Goal: Task Accomplishment & Management: Complete application form

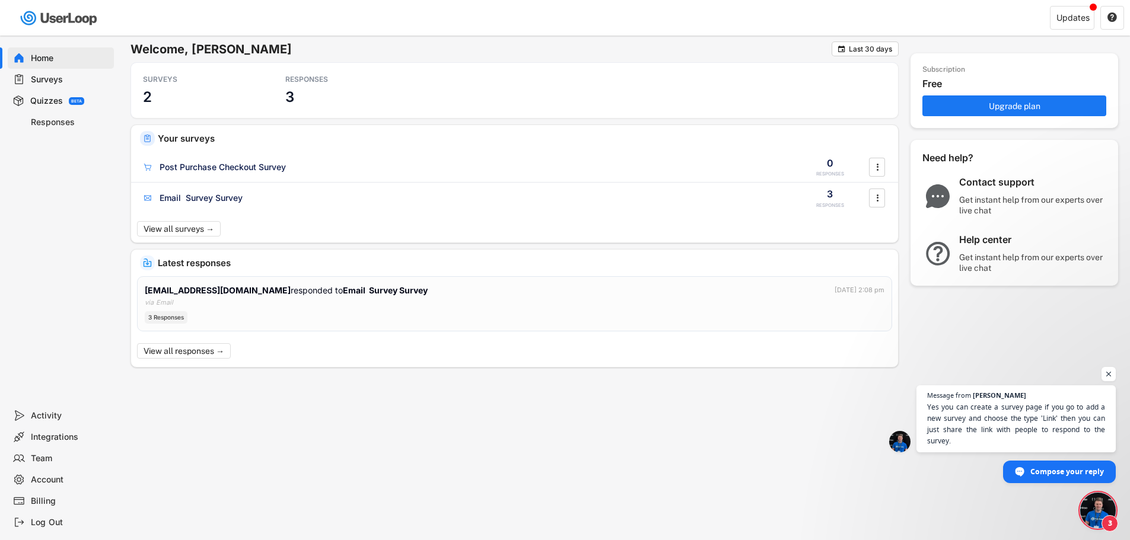
scroll to position [200, 0]
click at [1118, 505] on div "Welcome, Todd  Last 30 days SURVEYS 2 RESPONSES 3 Your surveys Post Purchase C…" at bounding box center [565, 270] width 1130 height 540
click at [1102, 505] on span "Open chat" at bounding box center [1098, 511] width 36 height 36
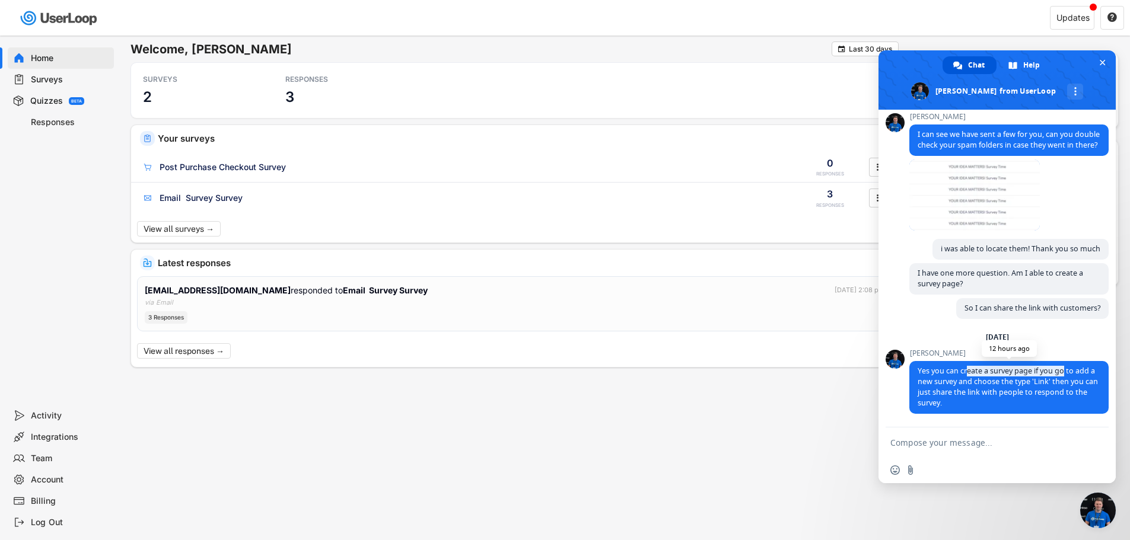
drag, startPoint x: 971, startPoint y: 372, endPoint x: 1067, endPoint y: 373, distance: 95.5
click at [1067, 373] on span "Yes you can create a survey page if you go to add a new survey and choose the t…" at bounding box center [1008, 387] width 180 height 42
click at [991, 450] on form at bounding box center [983, 444] width 187 height 32
drag, startPoint x: 986, startPoint y: 444, endPoint x: 991, endPoint y: 436, distance: 9.1
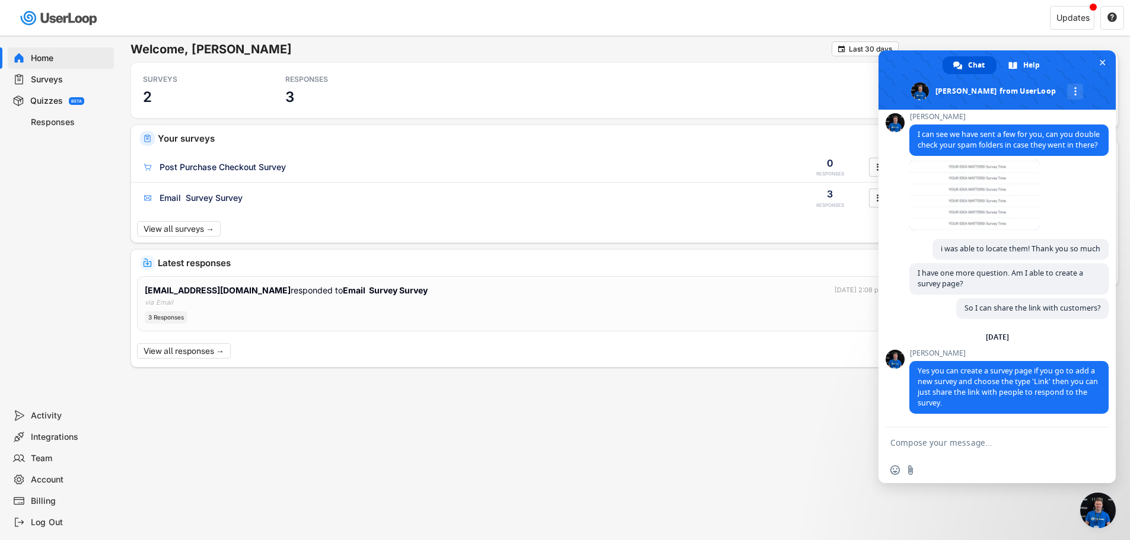
click at [986, 443] on textarea "Compose your message..." at bounding box center [983, 443] width 187 height 11
type textarea "Thank you so much for your support."
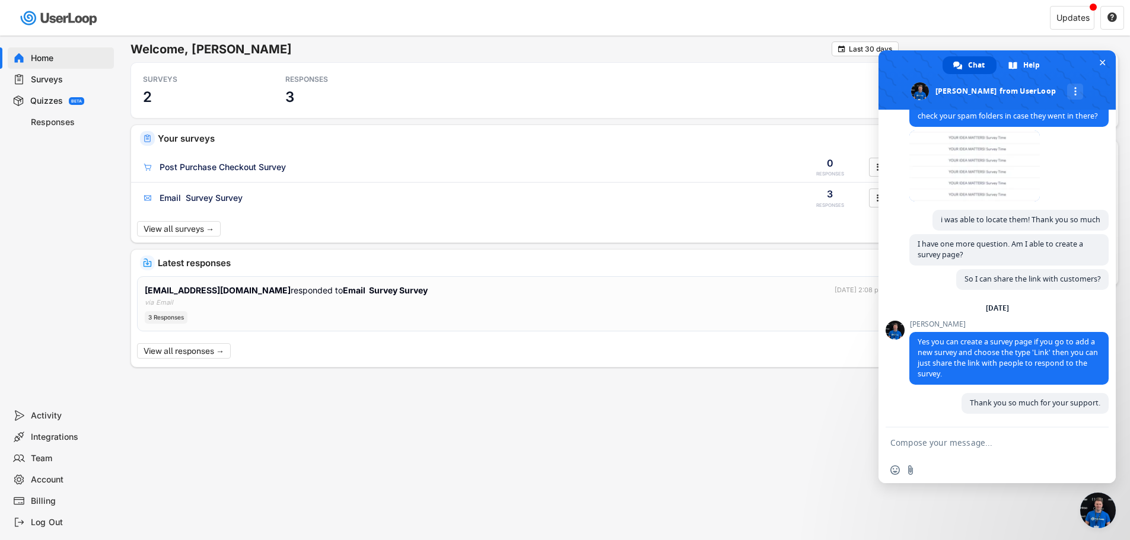
scroll to position [229, 0]
drag, startPoint x: 1020, startPoint y: 346, endPoint x: 1041, endPoint y: 346, distance: 21.4
click at [1041, 346] on span "Yes you can create a survey page if you go to add a new survey and choose the t…" at bounding box center [1008, 358] width 180 height 42
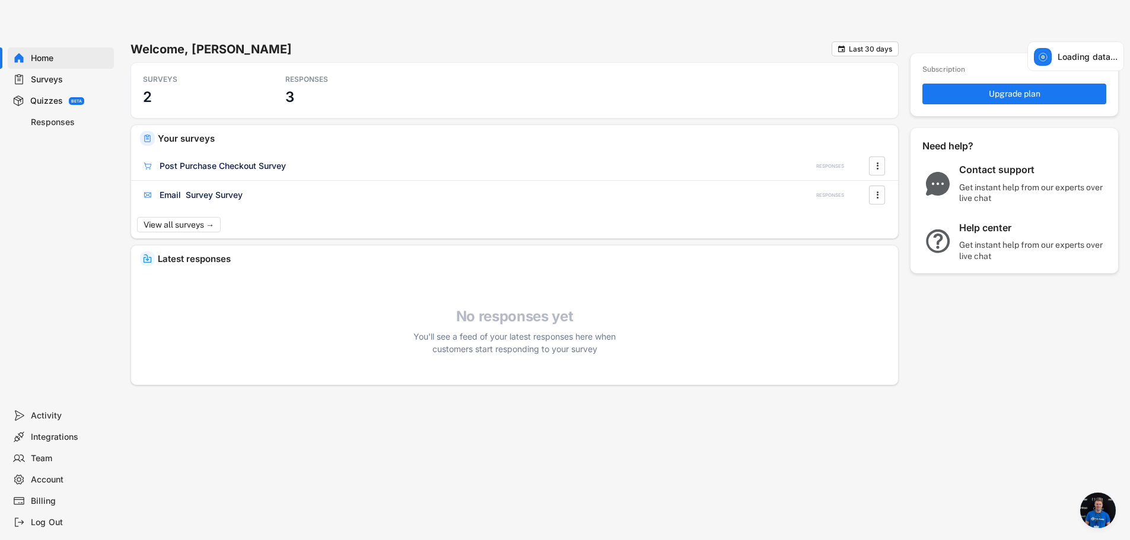
click at [1091, 502] on span "Open chat" at bounding box center [1098, 511] width 36 height 36
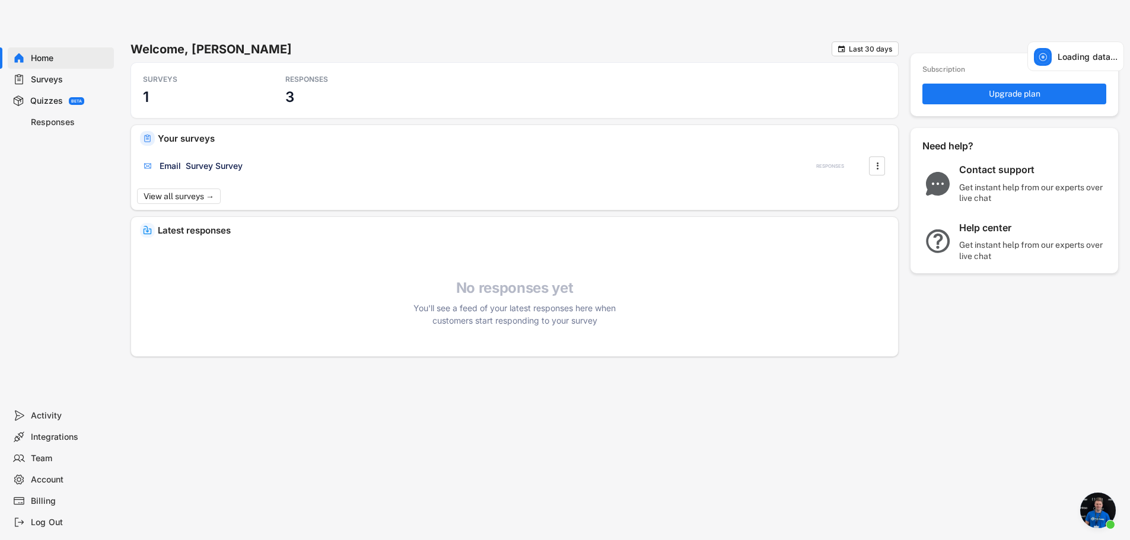
click at [1090, 500] on span "Open chat" at bounding box center [1098, 511] width 36 height 36
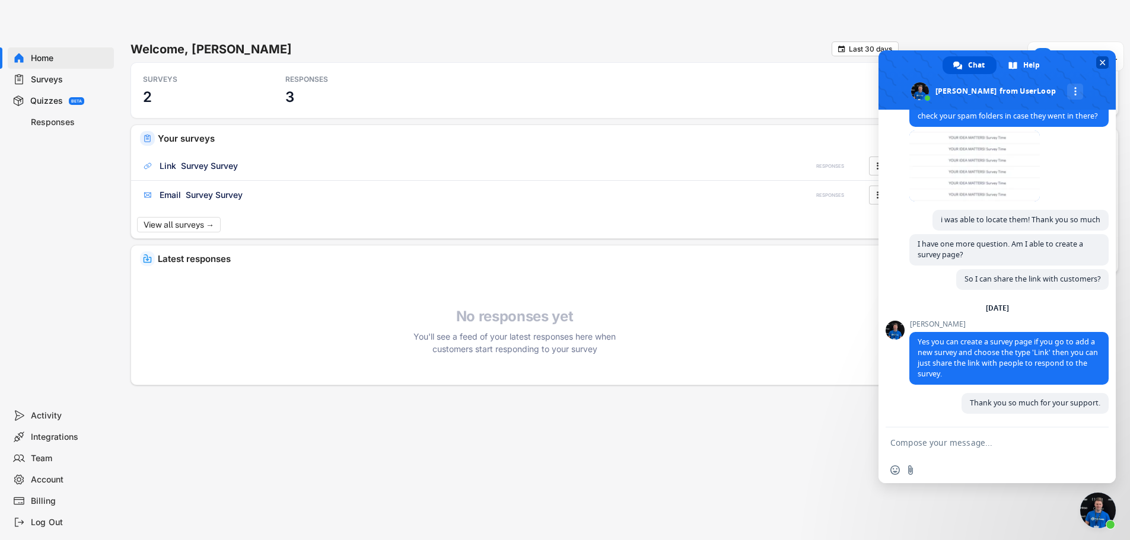
click at [1099, 62] on span "Close chat" at bounding box center [1102, 62] width 12 height 12
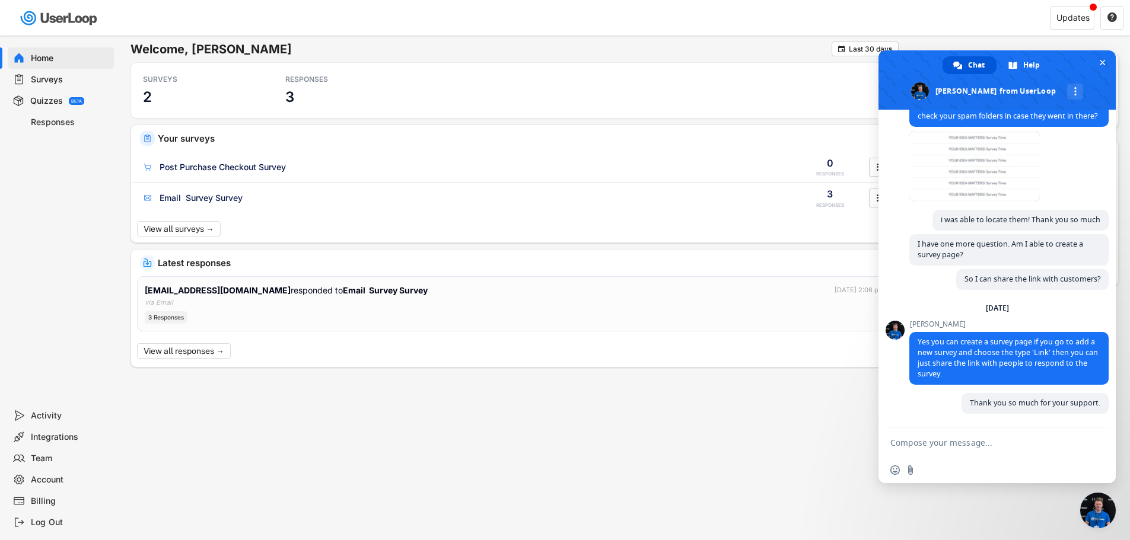
click at [77, 80] on div "Surveys" at bounding box center [70, 79] width 78 height 11
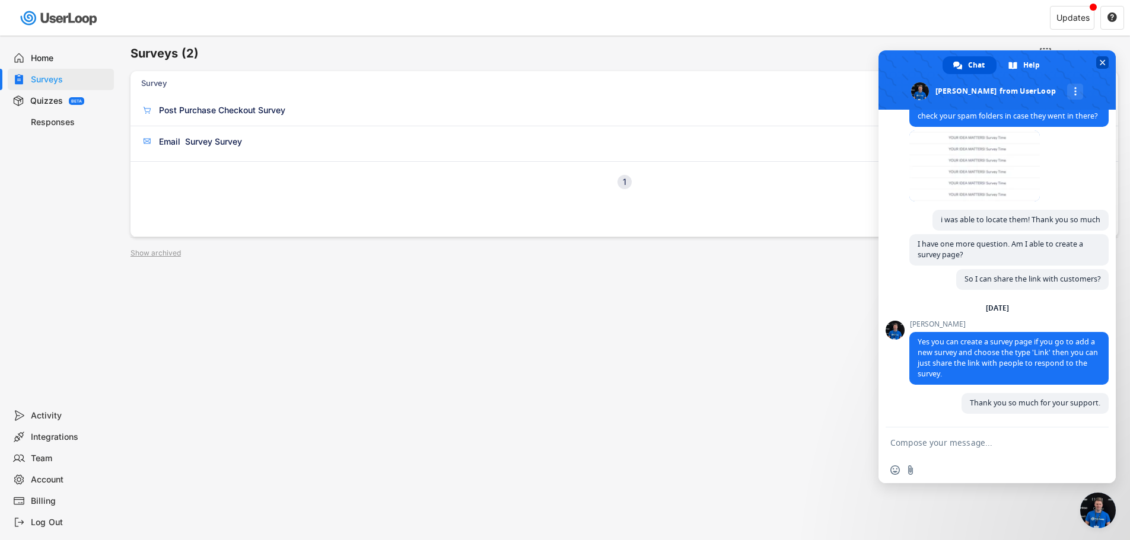
click at [1102, 65] on span "Close chat" at bounding box center [1103, 63] width 6 height 6
click at [1101, 61] on span "Close chat" at bounding box center [1103, 63] width 6 height 6
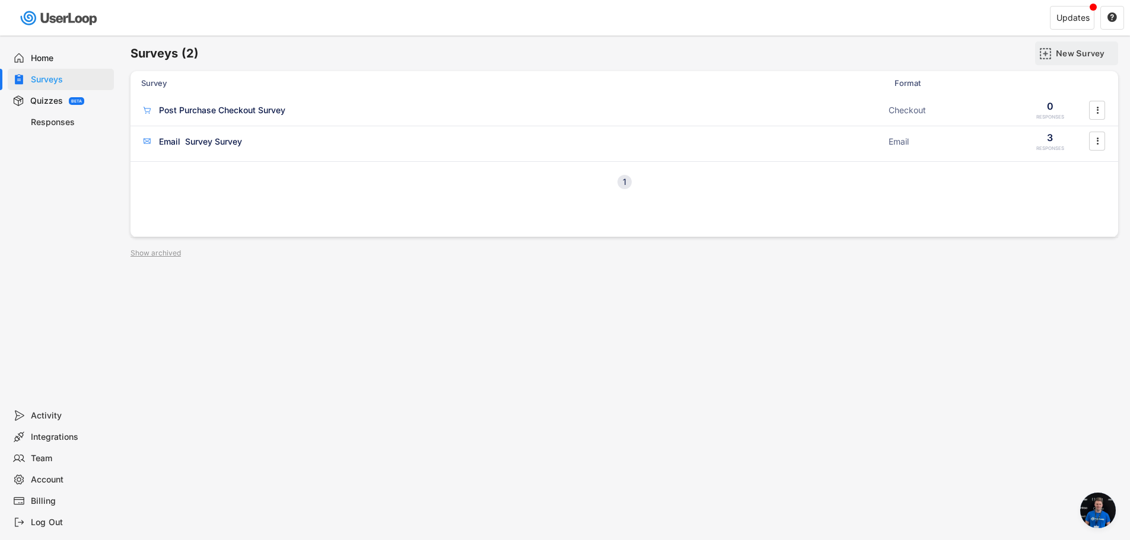
click at [1072, 58] on div "New Survey" at bounding box center [1085, 53] width 59 height 11
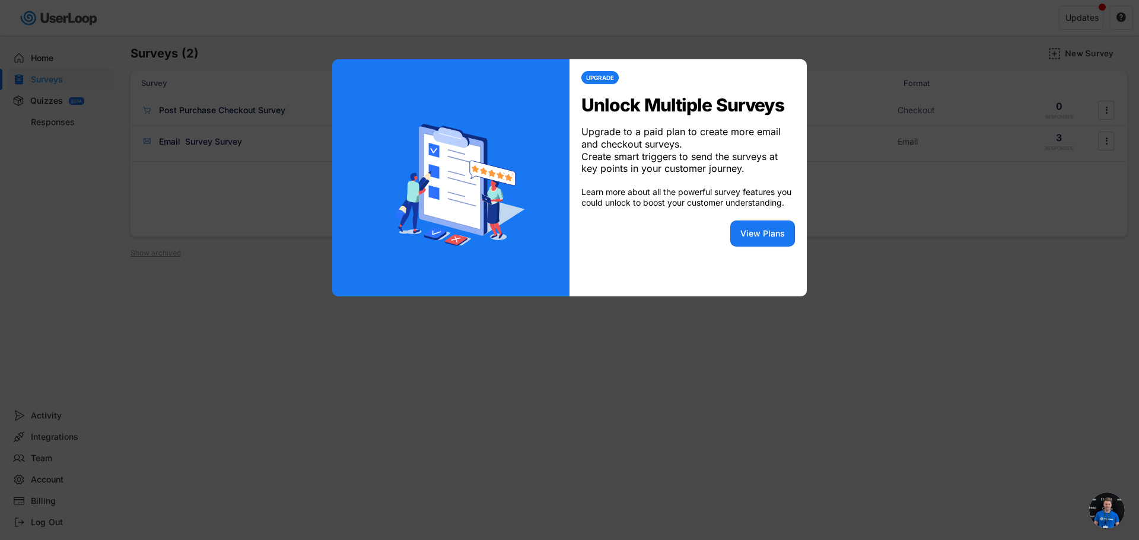
click at [816, 328] on div at bounding box center [569, 270] width 1139 height 540
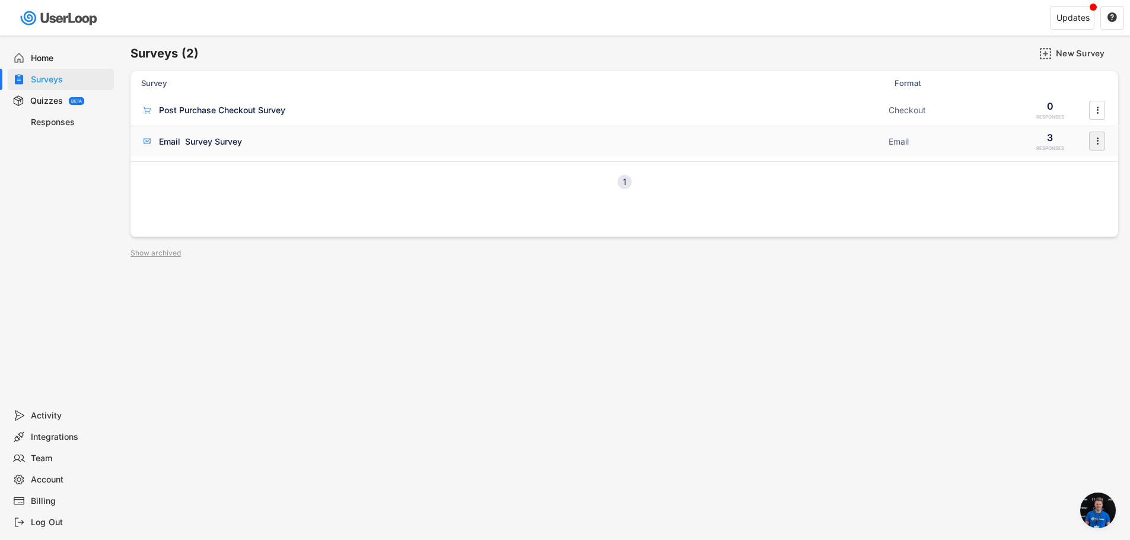
click at [1099, 142] on icon "" at bounding box center [1098, 141] width 12 height 18
click at [1088, 113] on div "" at bounding box center [1097, 110] width 21 height 19
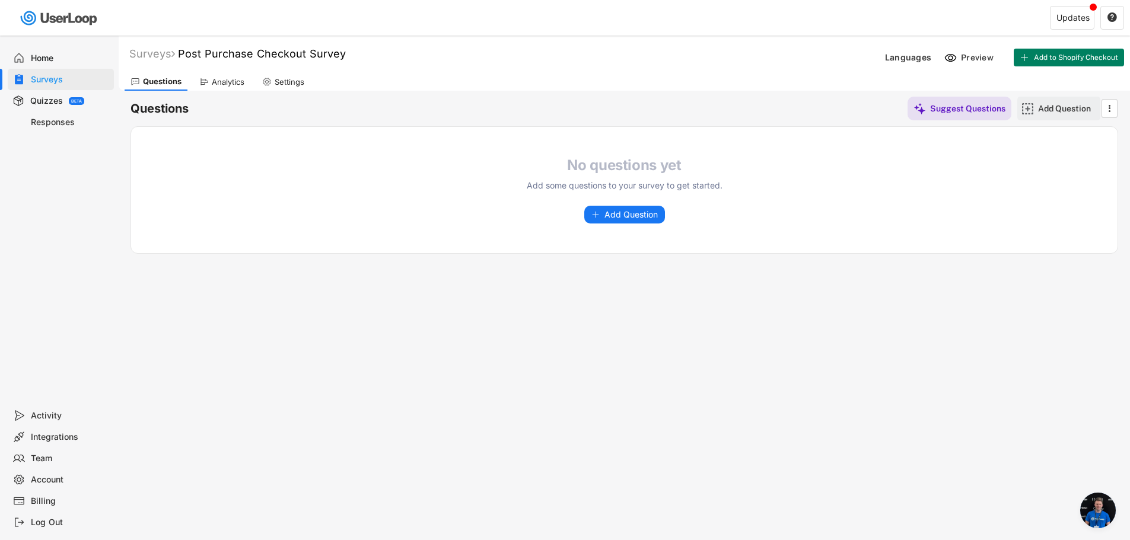
click at [1099, 109] on div "Add Question" at bounding box center [1058, 109] width 83 height 24
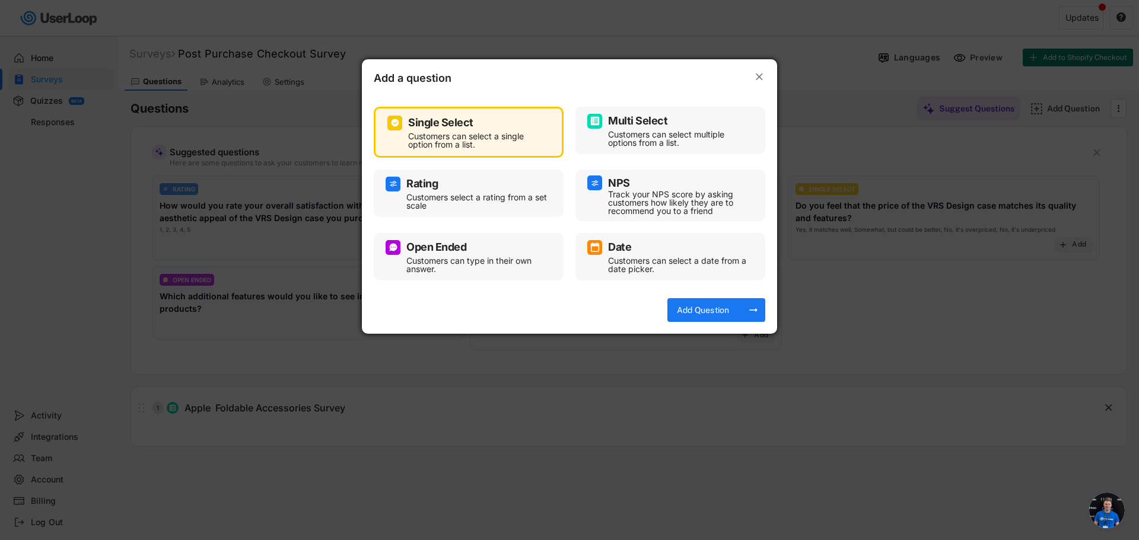
drag, startPoint x: 806, startPoint y: 87, endPoint x: 750, endPoint y: 74, distance: 57.1
click at [804, 87] on div at bounding box center [569, 270] width 1139 height 540
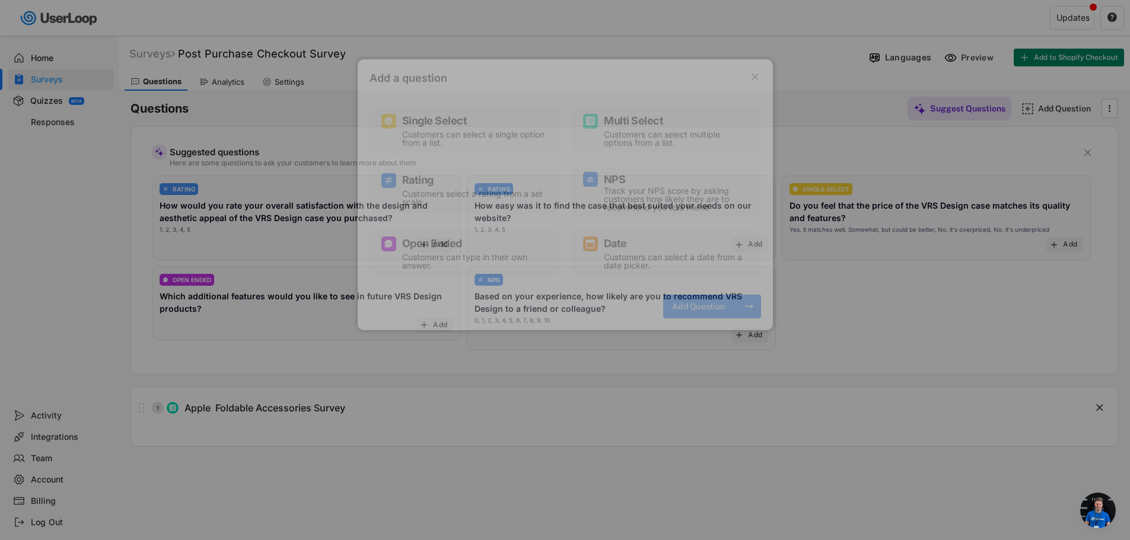
click at [749, 74] on icon "" at bounding box center [755, 77] width 12 height 12
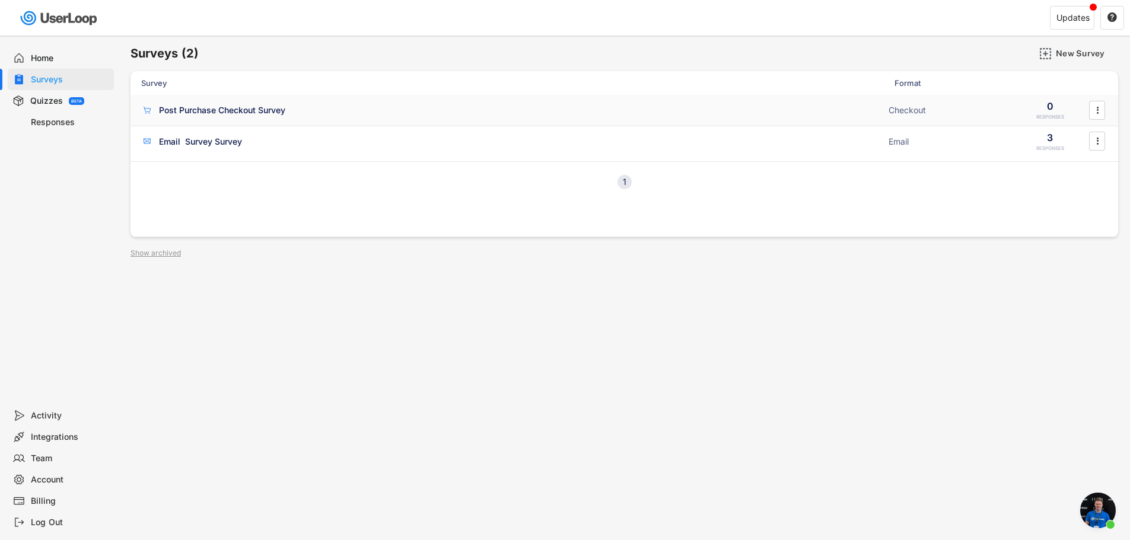
click at [1108, 109] on div "Post Purchase Checkout Survey Checkout 0 RESPONSES " at bounding box center [625, 110] width 988 height 31
click at [1102, 107] on icon "" at bounding box center [1098, 110] width 12 height 18
drag, startPoint x: 952, startPoint y: 241, endPoint x: 930, endPoint y: 155, distance: 88.6
click at [952, 236] on div "Surveys (2) New Survey Survey Format Post Purchase Checkout Survey Checkout 0 R…" at bounding box center [624, 322] width 1011 height 572
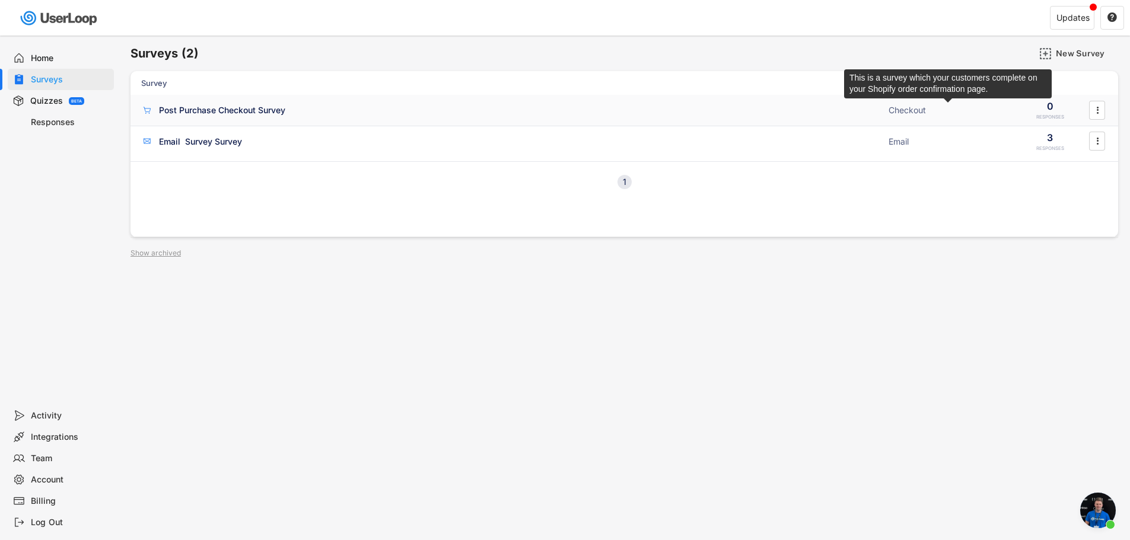
drag, startPoint x: 924, startPoint y: 109, endPoint x: 931, endPoint y: 109, distance: 6.5
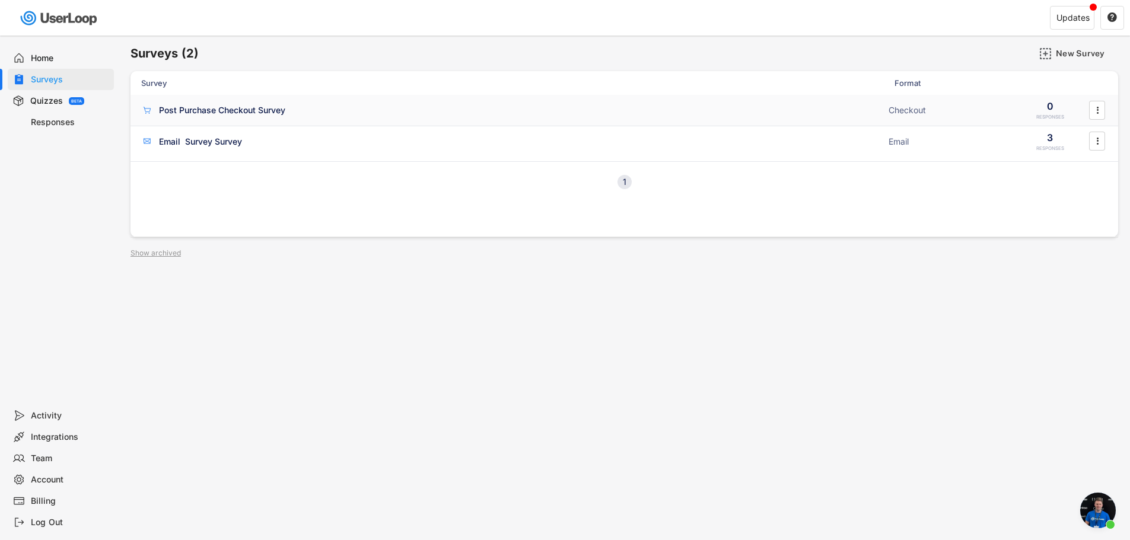
drag, startPoint x: 931, startPoint y: 109, endPoint x: 1119, endPoint y: 65, distance: 193.6
click at [1119, 65] on div "Surveys (2) New Survey Survey Format Post Purchase Checkout Survey Checkout 0 R…" at bounding box center [624, 322] width 1011 height 572
click at [201, 115] on div "Post Purchase Checkout Survey" at bounding box center [222, 110] width 126 height 12
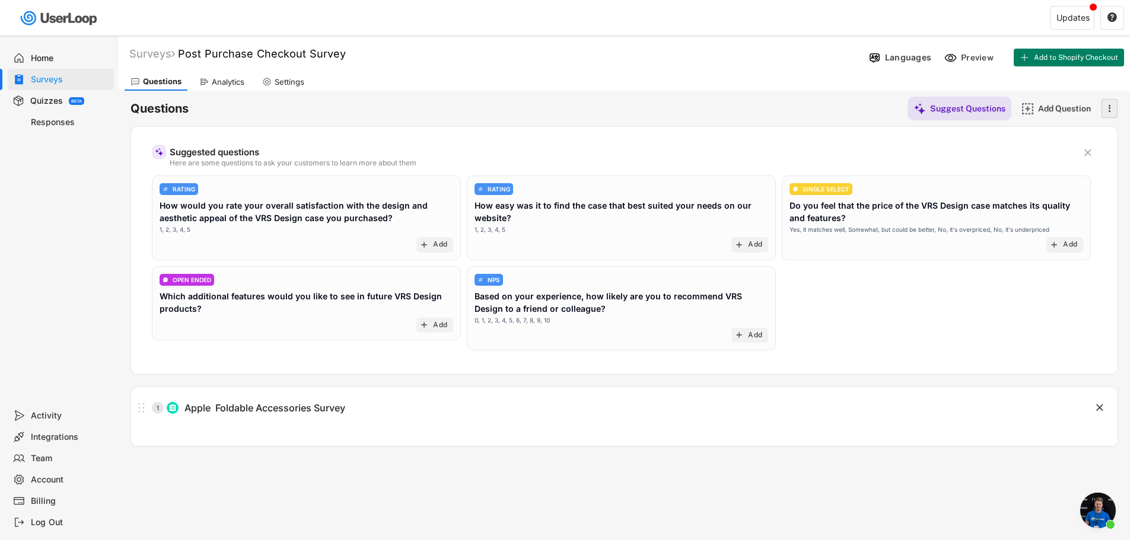
click at [1108, 109] on icon "" at bounding box center [1109, 109] width 12 height 18
click at [1071, 168] on div "Archive" at bounding box center [1091, 166] width 66 height 11
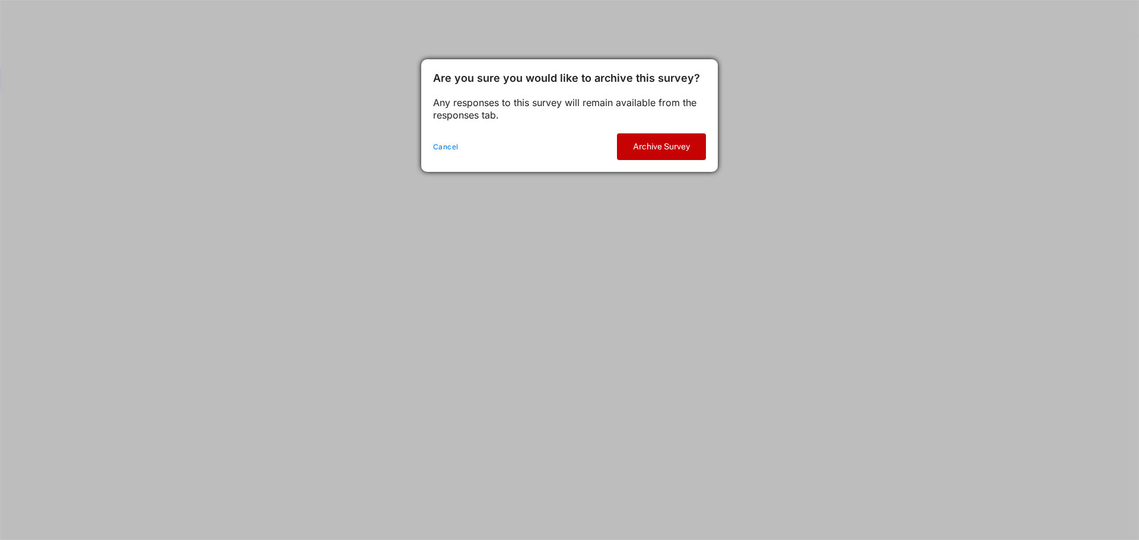
click at [647, 144] on button "Archive Survey" at bounding box center [661, 146] width 89 height 27
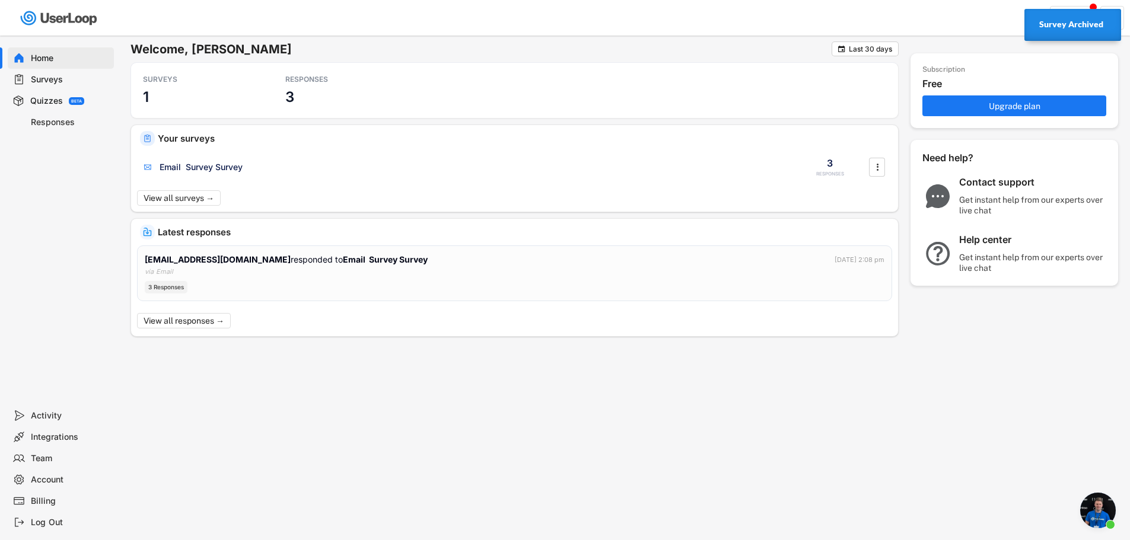
click at [53, 53] on div "Home" at bounding box center [70, 58] width 78 height 11
click at [955, 36] on div "Welcome, [PERSON_NAME]  Last 30 days SURVEYS 1 RESPONSES 3 Your surveys Email …" at bounding box center [624, 218] width 1011 height 365
click at [53, 85] on div "Surveys" at bounding box center [70, 79] width 78 height 11
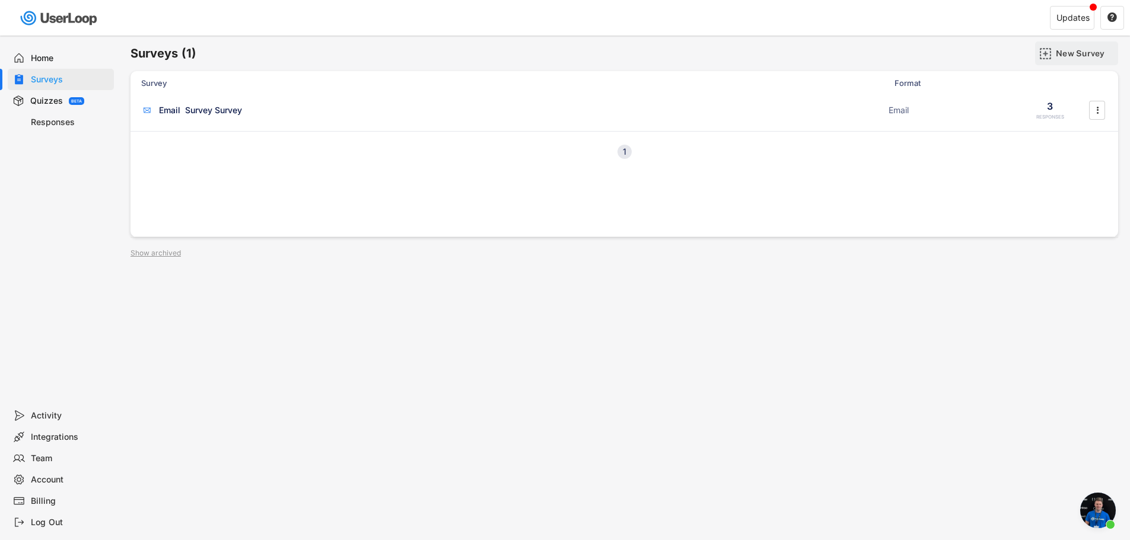
click at [1090, 58] on div "New Survey" at bounding box center [1085, 53] width 59 height 11
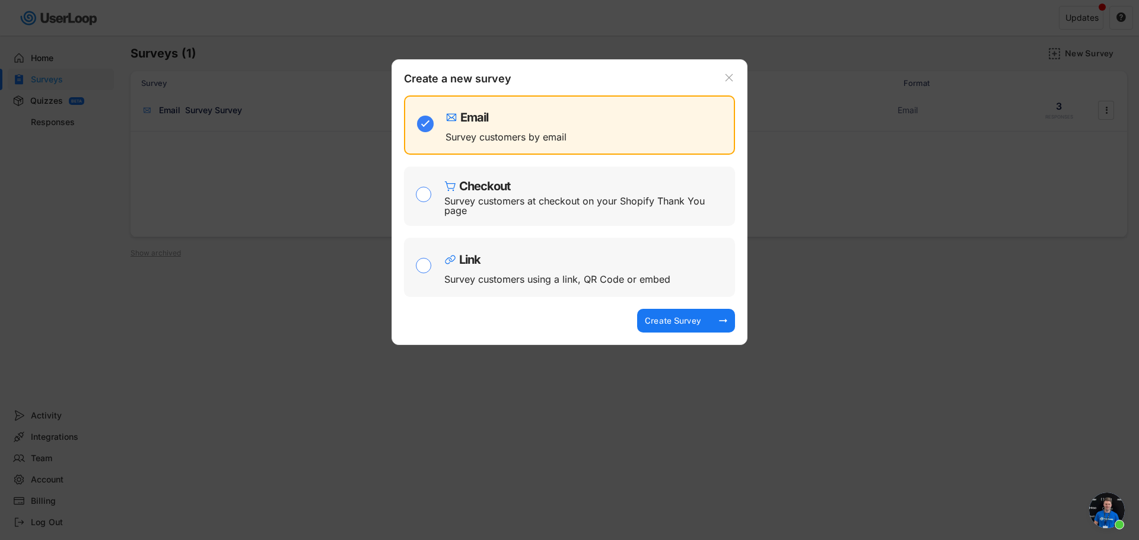
click at [520, 275] on div "Survey customers using a link, QR Code or embed" at bounding box center [557, 279] width 226 height 9
checkbox input "false"
checkbox input "true"
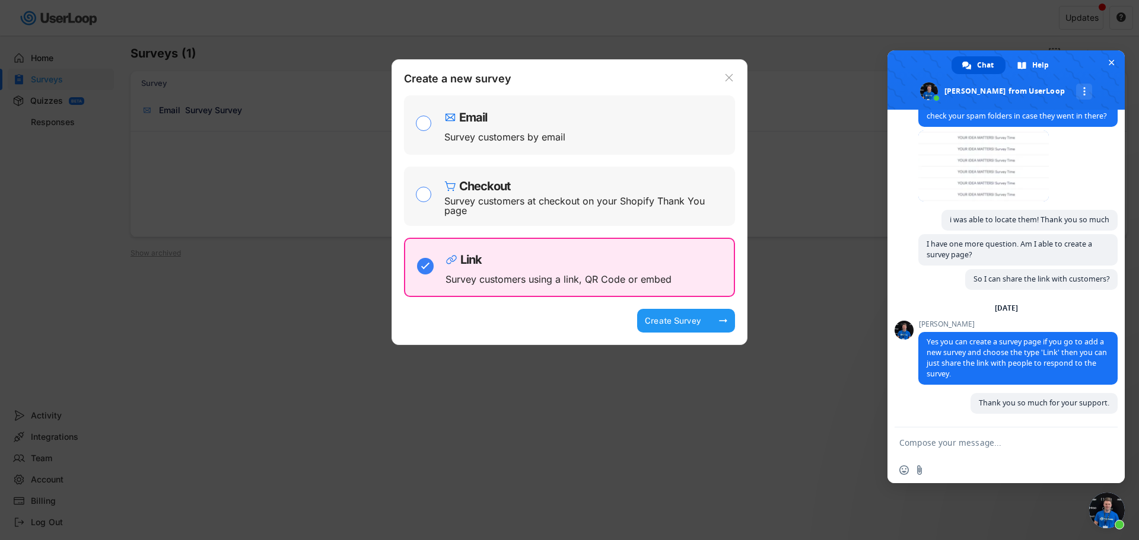
click at [711, 320] on div "Create Survey arrow_right_alt" at bounding box center [686, 321] width 98 height 24
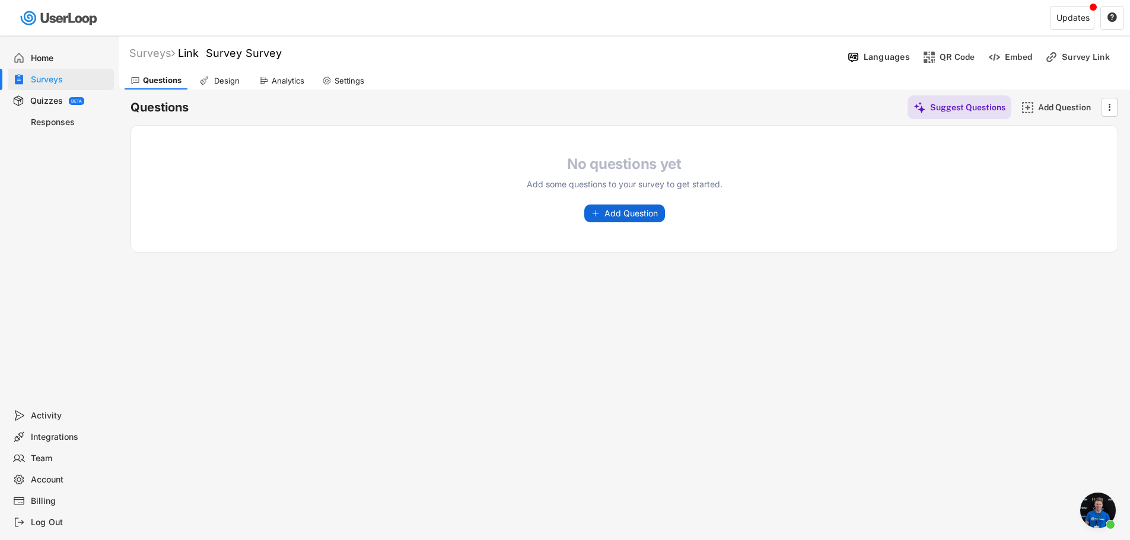
click at [626, 216] on span "Add Question" at bounding box center [631, 213] width 53 height 8
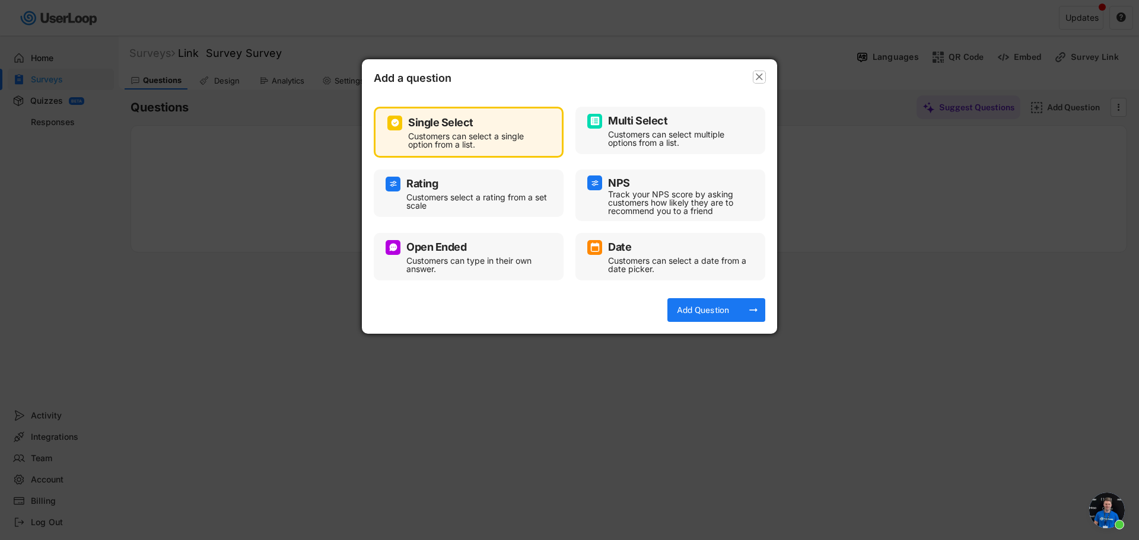
drag, startPoint x: 762, startPoint y: 72, endPoint x: 755, endPoint y: 69, distance: 8.5
click at [763, 72] on icon "" at bounding box center [759, 77] width 12 height 12
